Goal: Task Accomplishment & Management: Use online tool/utility

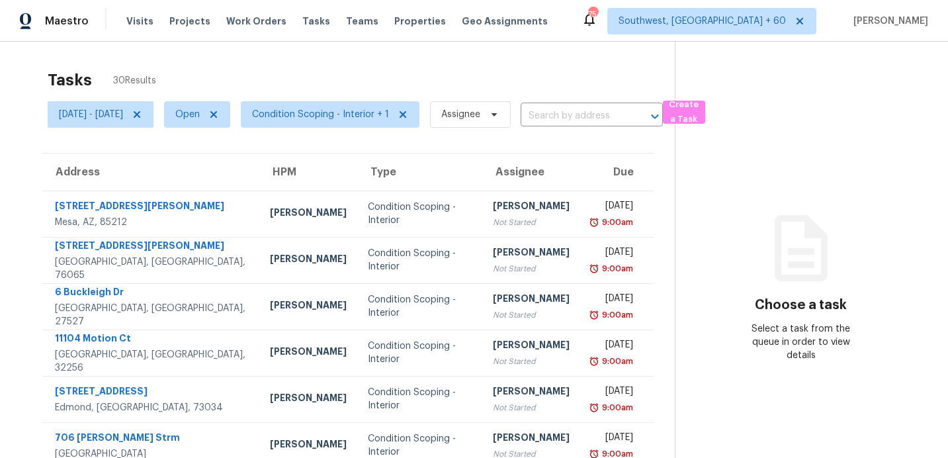
click at [161, 61] on div "Tasks 30 Results Thu, Sep 04 - Thu, Sep 04 Open Condition Scoping - Interior + …" at bounding box center [474, 366] width 948 height 648
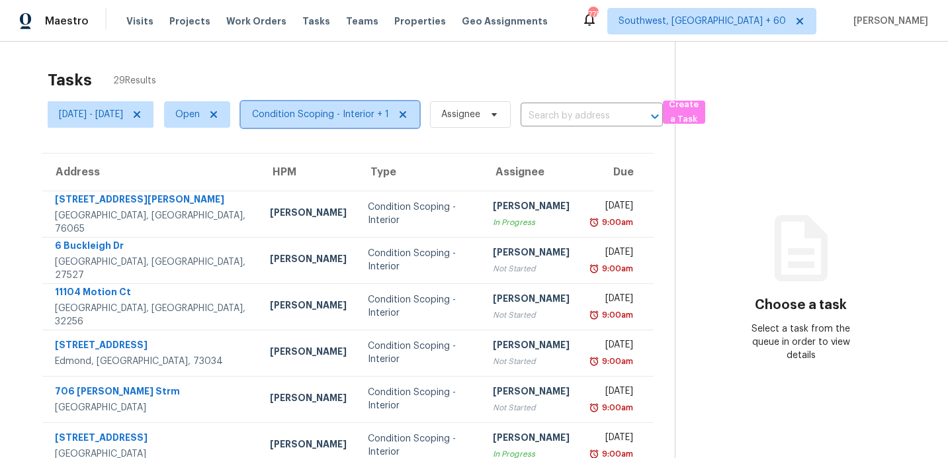
click at [366, 106] on span "Condition Scoping - Interior + 1" at bounding box center [330, 114] width 179 height 26
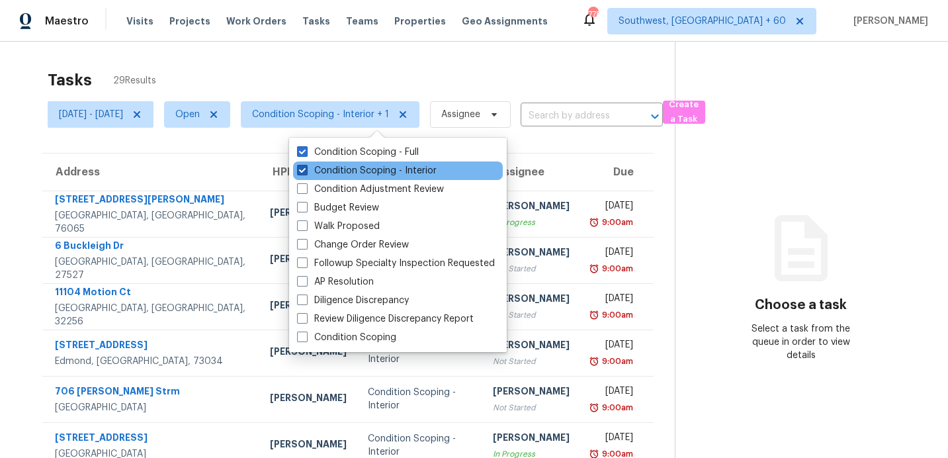
click at [334, 165] on label "Condition Scoping - Interior" at bounding box center [367, 170] width 140 height 13
click at [306, 165] on input "Condition Scoping - Interior" at bounding box center [301, 168] width 9 height 9
checkbox input "false"
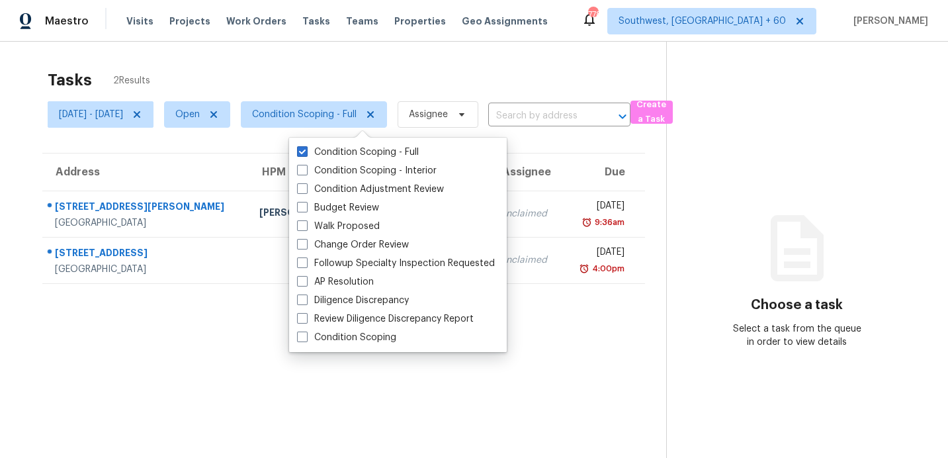
click at [375, 63] on div "Tasks 2 Results" at bounding box center [357, 80] width 619 height 34
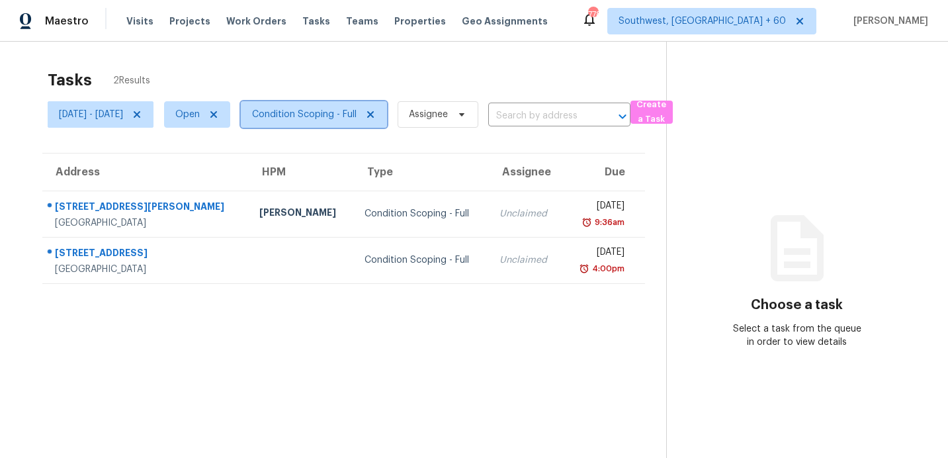
click at [351, 104] on span "Condition Scoping - Full" at bounding box center [314, 114] width 146 height 26
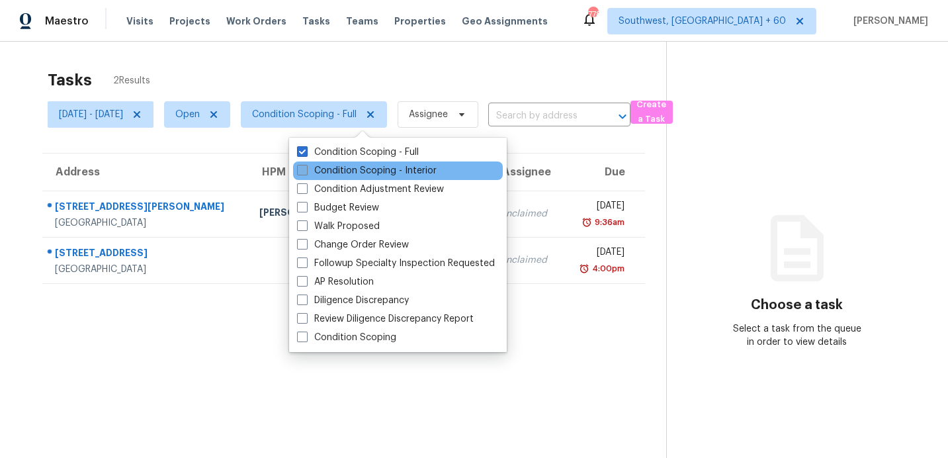
click at [340, 172] on label "Condition Scoping - Interior" at bounding box center [367, 170] width 140 height 13
click at [306, 172] on input "Condition Scoping - Interior" at bounding box center [301, 168] width 9 height 9
checkbox input "true"
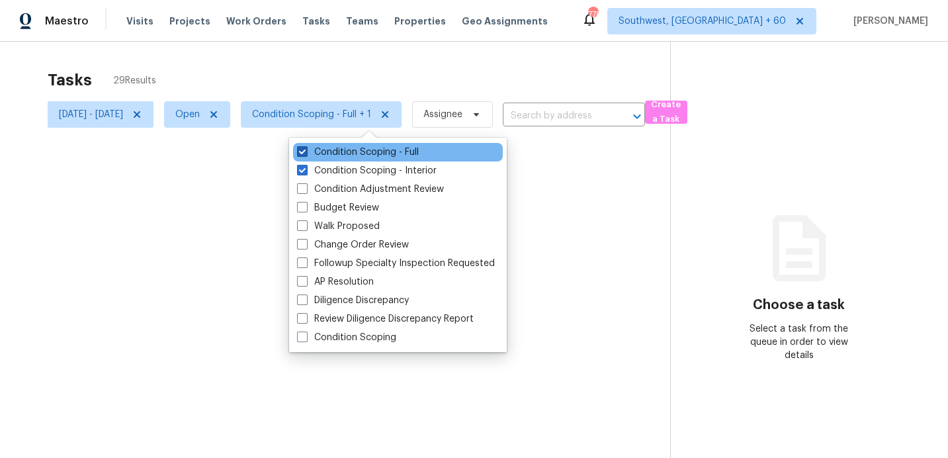
click at [342, 153] on label "Condition Scoping - Full" at bounding box center [358, 152] width 122 height 13
click at [306, 153] on input "Condition Scoping - Full" at bounding box center [301, 150] width 9 height 9
checkbox input "false"
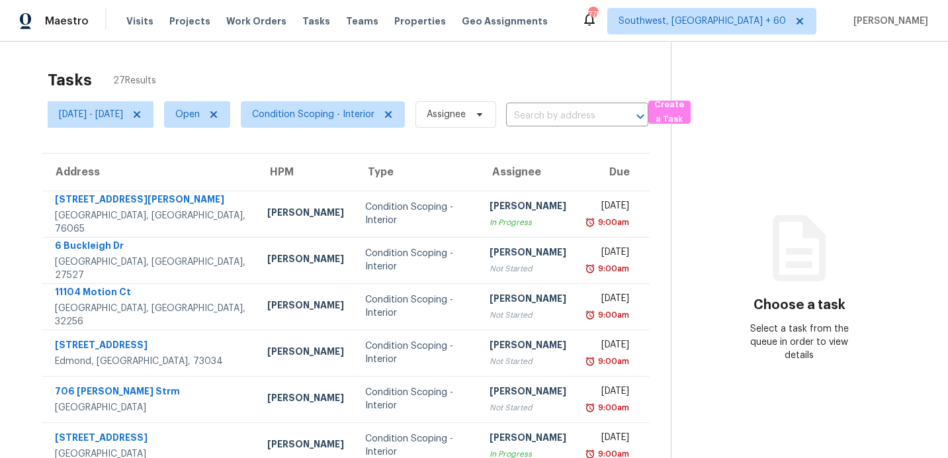
click at [348, 68] on div "Tasks 27 Results" at bounding box center [359, 80] width 623 height 34
click at [308, 109] on span "Condition Scoping - Interior" at bounding box center [313, 114] width 122 height 13
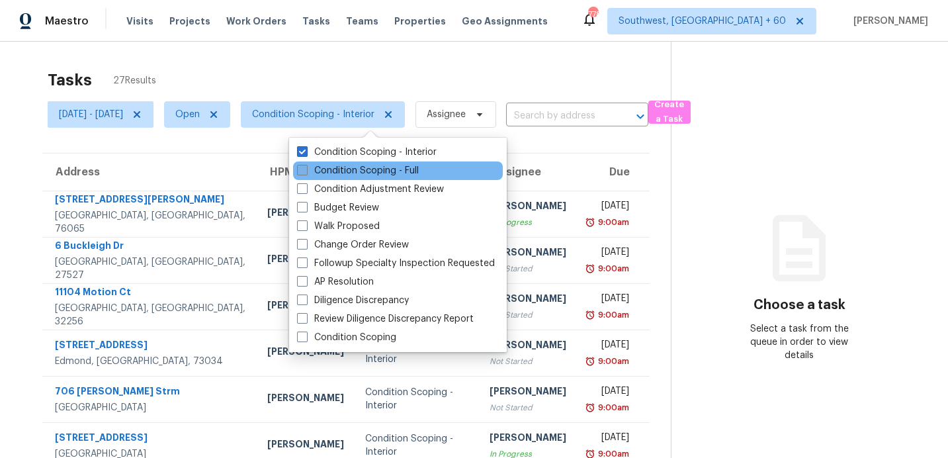
click at [308, 166] on label "Condition Scoping - Full" at bounding box center [358, 170] width 122 height 13
click at [306, 166] on input "Condition Scoping - Full" at bounding box center [301, 168] width 9 height 9
checkbox input "true"
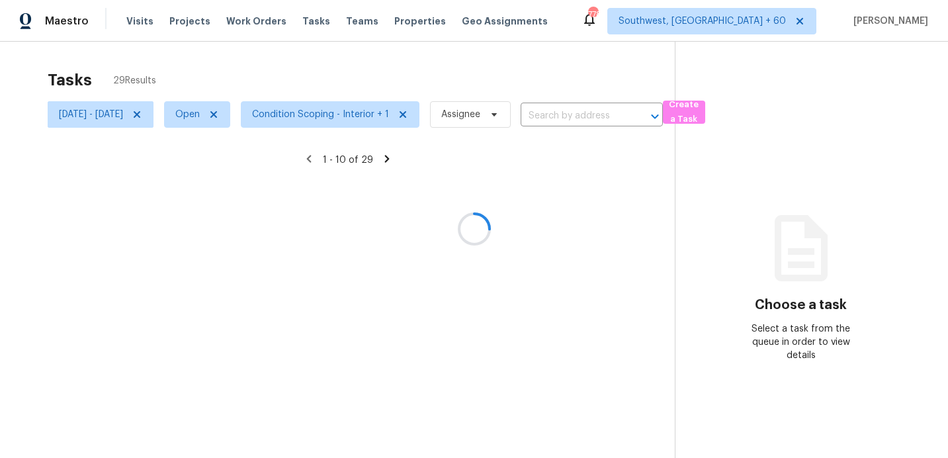
click at [328, 60] on div at bounding box center [474, 229] width 948 height 458
